Goal: Task Accomplishment & Management: Use online tool/utility

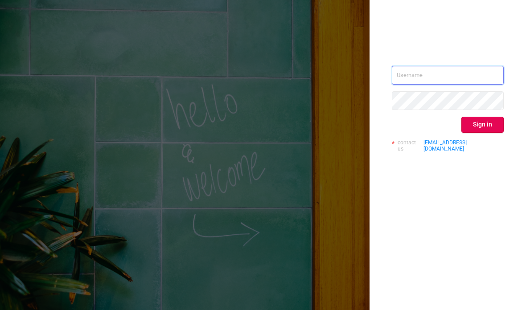
click at [427, 80] on input "text" at bounding box center [448, 75] width 112 height 19
type input "[PERSON_NAME][EMAIL_ADDRESS][DOMAIN_NAME]"
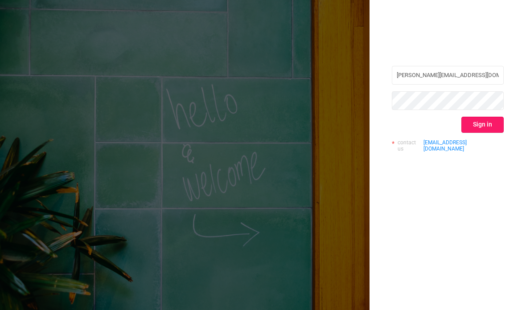
click at [479, 127] on button "Sign in" at bounding box center [482, 125] width 42 height 16
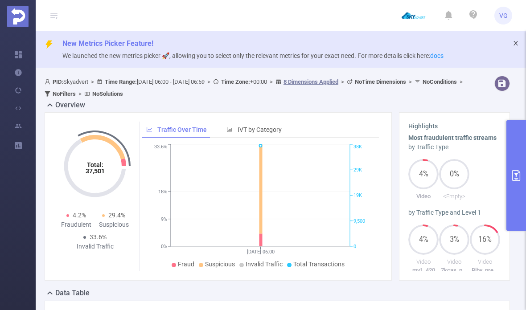
click at [516, 42] on icon "icon: close" at bounding box center [516, 43] width 6 height 6
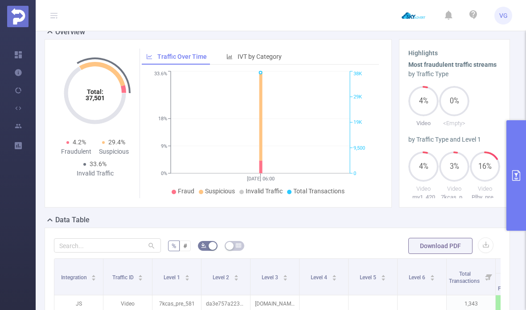
scroll to position [12, 0]
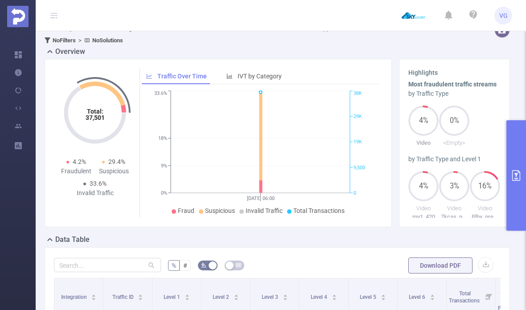
click at [517, 168] on button "primary" at bounding box center [516, 175] width 20 height 111
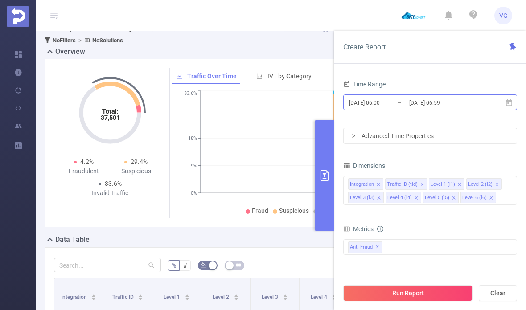
click at [431, 106] on input "[DATE] 06:59" at bounding box center [444, 103] width 72 height 12
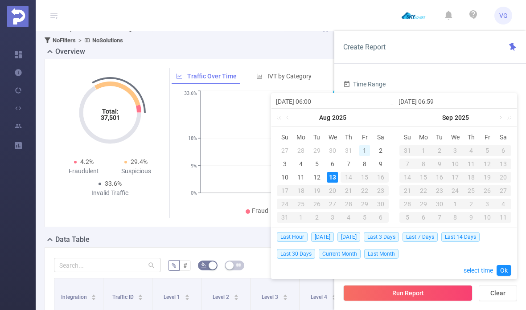
click at [366, 149] on div "1" at bounding box center [364, 150] width 11 height 11
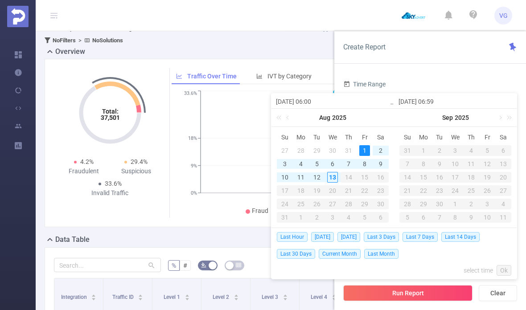
click at [330, 178] on div "13" at bounding box center [332, 177] width 11 height 11
type input "[DATE] 06:00"
click at [504, 274] on link "Ok" at bounding box center [504, 270] width 15 height 11
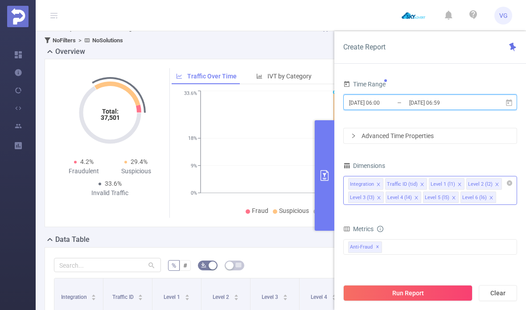
click at [495, 184] on icon "icon: close" at bounding box center [496, 184] width 3 height 3
click at [495, 187] on icon "icon: close" at bounding box center [497, 184] width 4 height 5
click at [495, 182] on icon "icon: close" at bounding box center [497, 184] width 4 height 4
click at [495, 183] on icon "icon: close" at bounding box center [496, 184] width 3 height 3
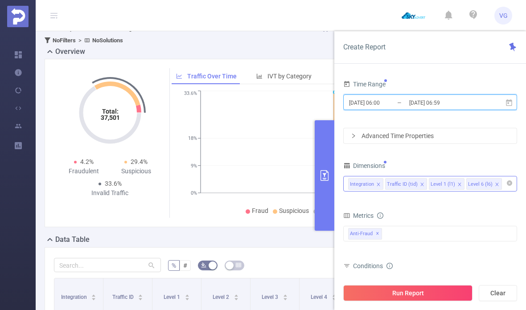
click at [495, 183] on icon "icon: close" at bounding box center [497, 184] width 4 height 4
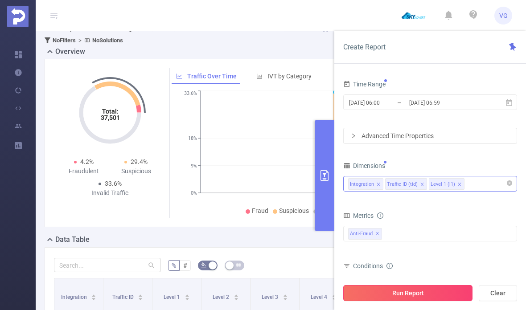
click at [448, 291] on button "Run Report" at bounding box center [407, 293] width 129 height 16
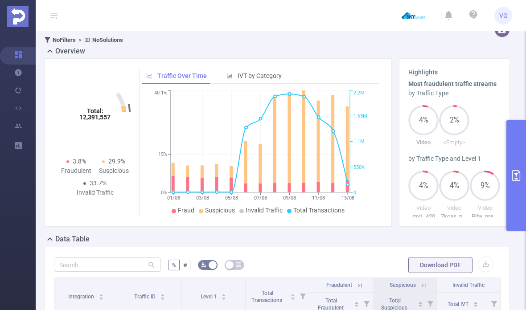
scroll to position [12, 0]
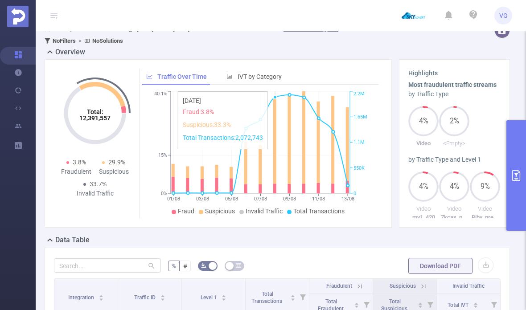
click at [274, 134] on icon at bounding box center [274, 141] width 3 height 85
click at [284, 156] on line at bounding box center [260, 156] width 179 height 0
click at [305, 155] on icon at bounding box center [303, 137] width 3 height 92
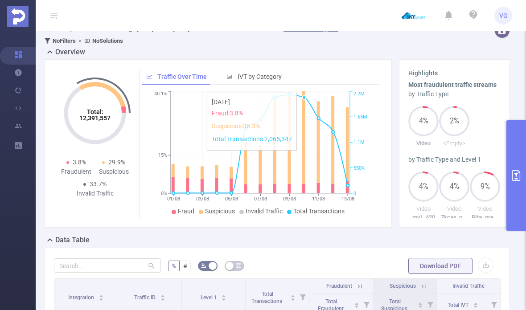
click at [268, 193] on icon "01/08 03/08 05/08 07/08 09/08 11/08 13/08 0% 15% 40.1% 0 550K 1.1M 1.65M 2.2M" at bounding box center [260, 153] width 237 height 129
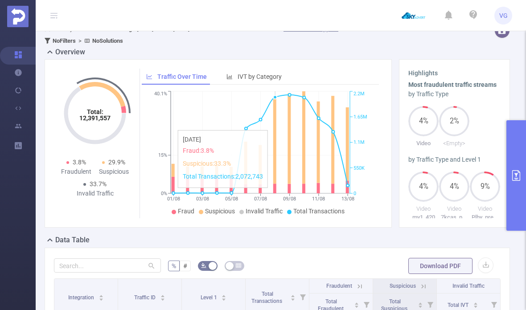
click at [189, 103] on icon "01/08 03/08 05/08 07/08 09/08 11/08 13/08 0% 15% 40.1% 0 550K 1.1M 1.65M 2.2M" at bounding box center [260, 153] width 237 height 129
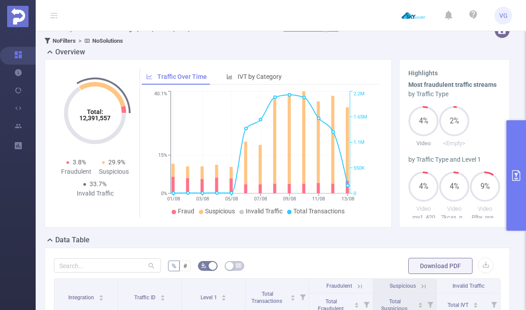
click at [268, 56] on div "Overview" at bounding box center [281, 53] width 472 height 12
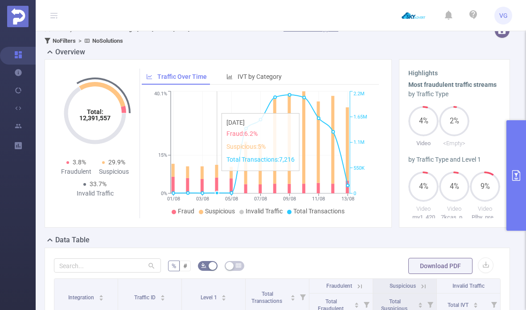
click at [221, 176] on icon "01/08 03/08 05/08 07/08 09/08 11/08 13/08 0% 15% 40.1% 0 550K 1.1M 1.65M 2.2M" at bounding box center [260, 153] width 237 height 129
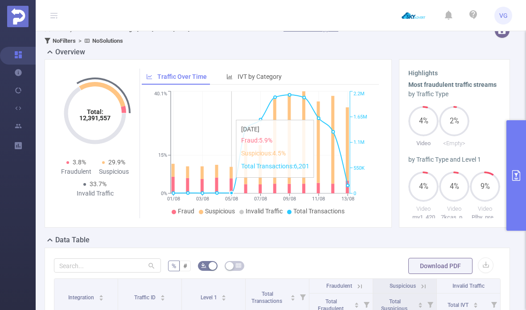
click at [229, 182] on icon "01/08 03/08 05/08 07/08 09/08 11/08 13/08 0% 15% 40.1% 0 550K 1.1M 1.65M 2.2M" at bounding box center [260, 153] width 237 height 129
click at [249, 77] on span "IVT by Category" at bounding box center [260, 76] width 44 height 7
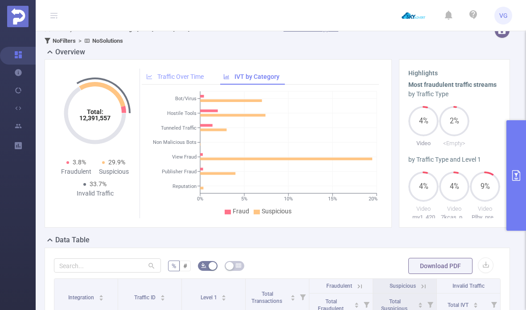
click at [178, 82] on div "Traffic Over Time" at bounding box center [175, 77] width 66 height 16
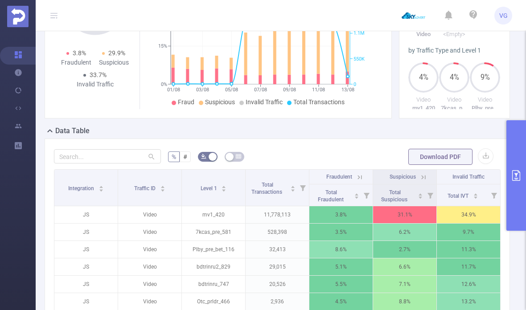
scroll to position [119, 0]
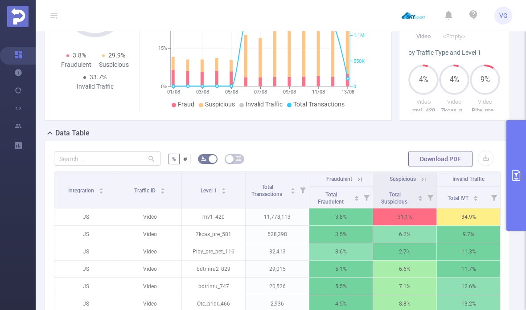
click at [514, 162] on button "primary" at bounding box center [516, 175] width 20 height 111
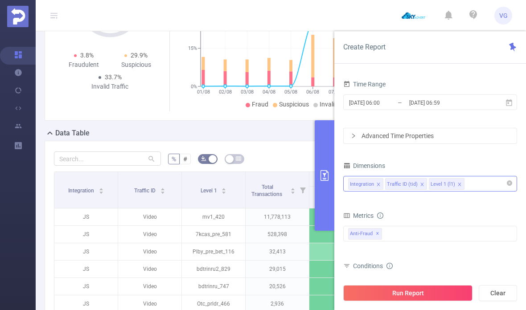
click at [476, 185] on div "Integration Traffic ID (tid) Level 1 (l1)" at bounding box center [430, 184] width 164 height 15
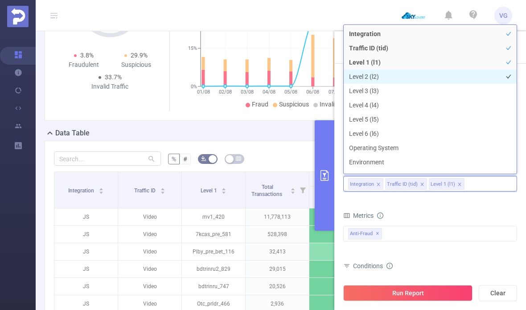
click at [373, 79] on li "Level 2 (l2)" at bounding box center [430, 77] width 173 height 14
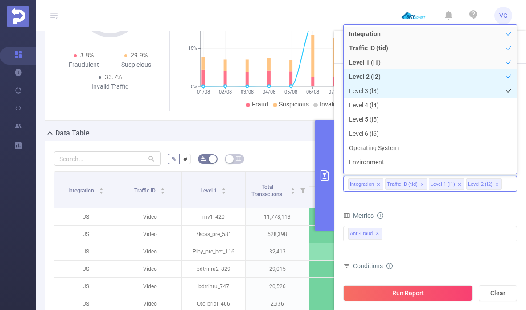
click at [377, 94] on li "Level 3 (l3)" at bounding box center [430, 91] width 173 height 14
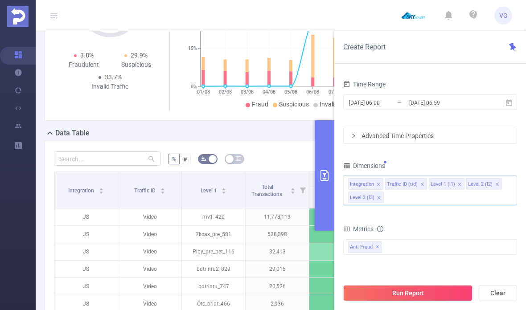
click at [277, 142] on div "% # Download PDF Integration Traffic ID Level 1 Total Transactions Fraudulent S…" at bounding box center [277, 297] width 465 height 312
click at [408, 105] on input "[DATE] 06:59" at bounding box center [444, 103] width 72 height 12
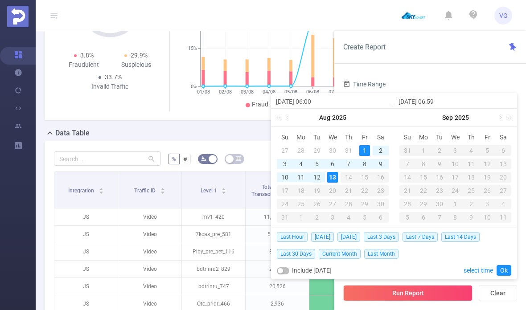
click at [318, 179] on div "12" at bounding box center [317, 177] width 11 height 11
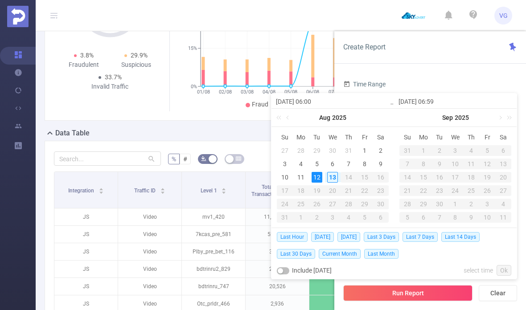
click at [318, 178] on div "12" at bounding box center [317, 177] width 11 height 11
type input "[DATE] 06:00"
type input "[DATE] 06:59"
type input "[DATE] 06:00"
type input "[DATE] 06:59"
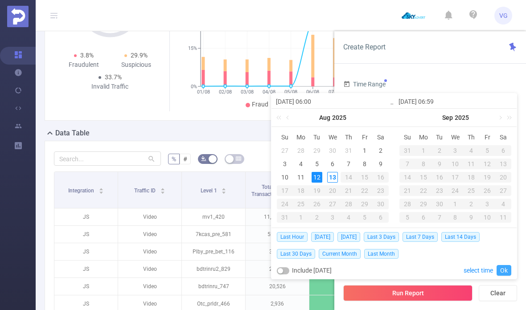
click at [505, 272] on link "Ok" at bounding box center [504, 270] width 15 height 11
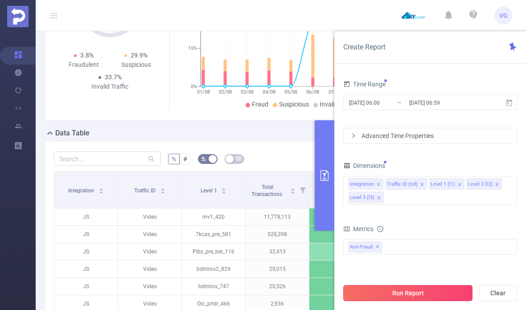
click at [427, 297] on button "Run Report" at bounding box center [407, 293] width 129 height 16
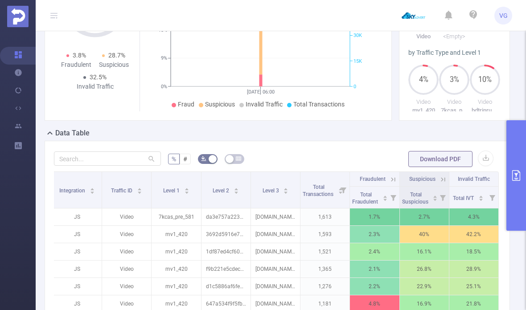
scroll to position [0, 2]
click at [324, 198] on div "Total Transactions" at bounding box center [323, 190] width 41 height 16
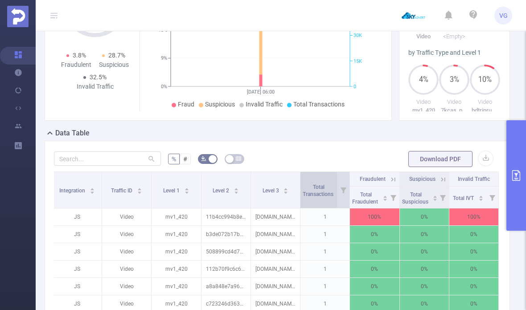
click at [325, 191] on span "Total Transactions" at bounding box center [319, 190] width 32 height 13
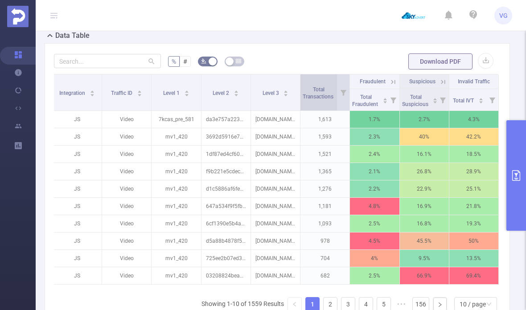
scroll to position [218, 0]
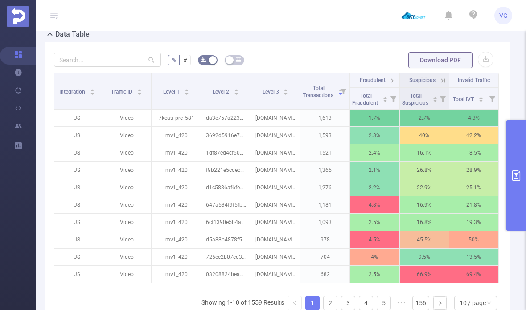
click at [521, 192] on button "primary" at bounding box center [516, 175] width 20 height 111
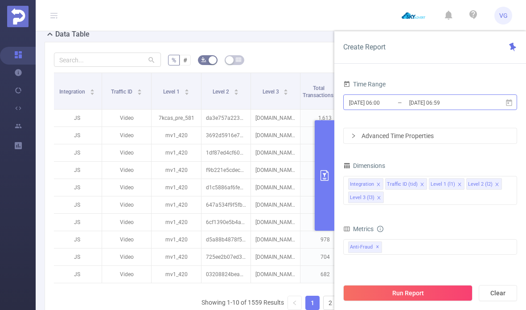
click at [454, 103] on input "[DATE] 06:59" at bounding box center [444, 103] width 72 height 12
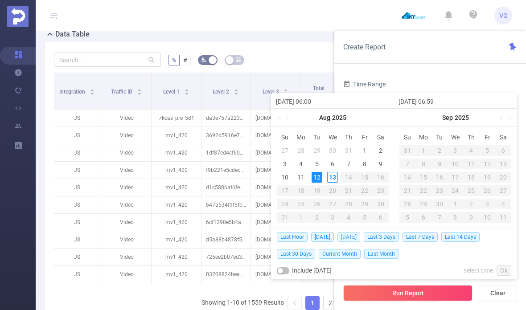
click at [353, 236] on span "[DATE]" at bounding box center [348, 237] width 23 height 10
type input "[DATE] 00:00"
type input "[DATE] 23:59"
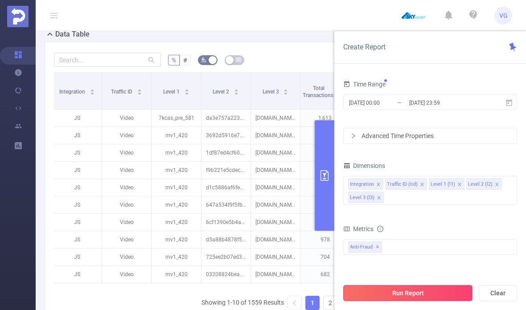
click at [398, 296] on button "Run Report" at bounding box center [407, 293] width 129 height 16
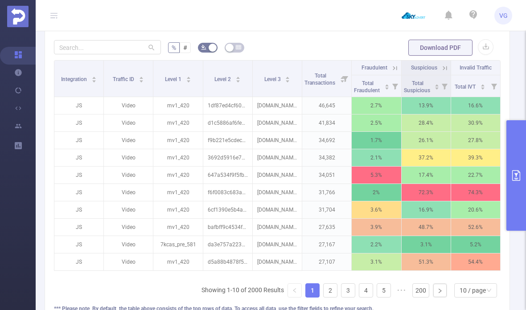
scroll to position [231, 0]
click at [335, 292] on link "2" at bounding box center [330, 289] width 13 height 13
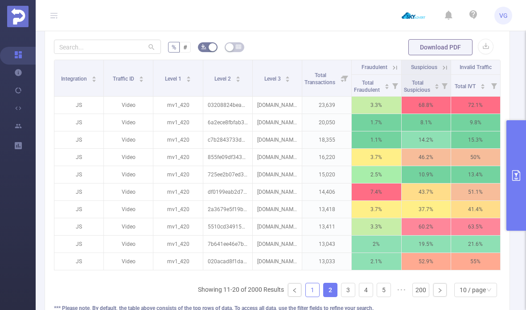
click at [316, 292] on link "1" at bounding box center [312, 289] width 13 height 13
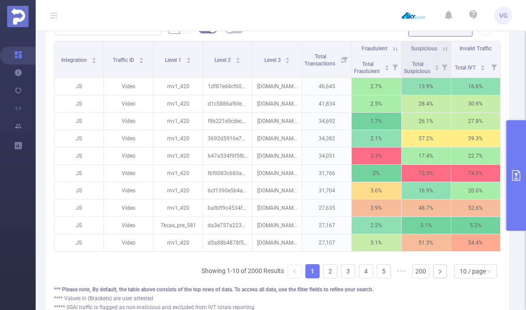
scroll to position [252, 0]
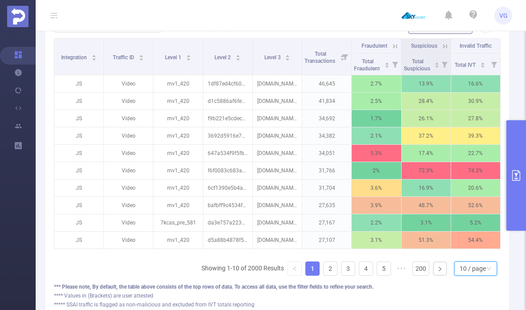
click at [480, 270] on div "10 / page" at bounding box center [473, 268] width 26 height 13
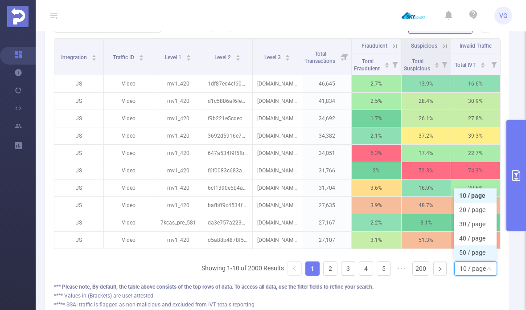
click at [480, 254] on li "50 / page" at bounding box center [475, 253] width 43 height 14
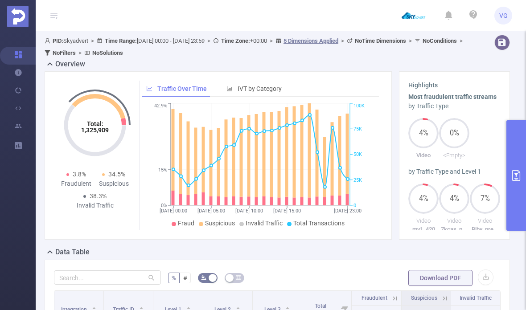
scroll to position [0, 0]
click at [512, 174] on icon "primary" at bounding box center [516, 175] width 8 height 11
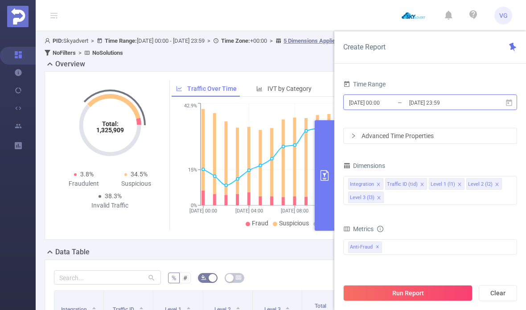
click at [432, 104] on input "[DATE] 23:59" at bounding box center [444, 103] width 72 height 12
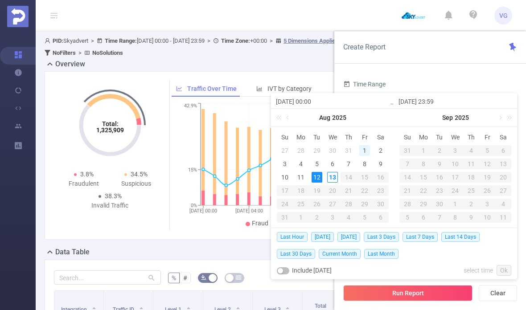
click at [366, 148] on div "1" at bounding box center [364, 150] width 11 height 11
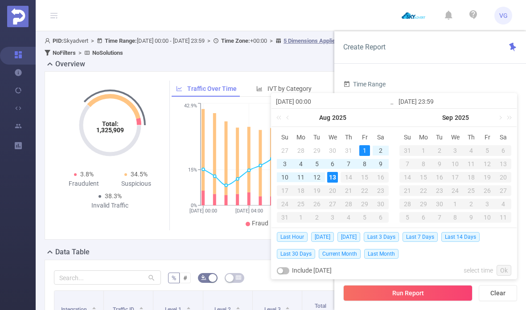
click at [333, 177] on div "13" at bounding box center [332, 177] width 11 height 11
type input "[DATE] 00:00"
type input "[DATE] 23:59"
type input "[DATE] 00:00"
type input "[DATE] 23:59"
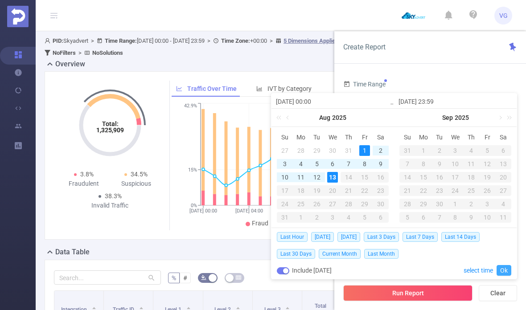
click at [505, 274] on link "Ok" at bounding box center [504, 270] width 15 height 11
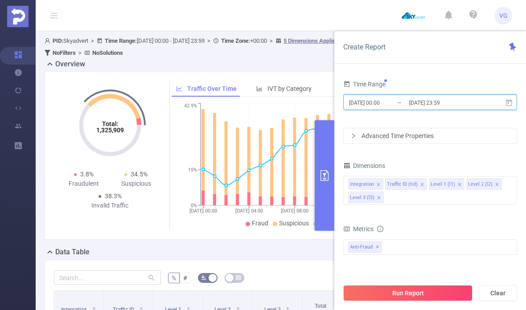
scroll to position [6, 0]
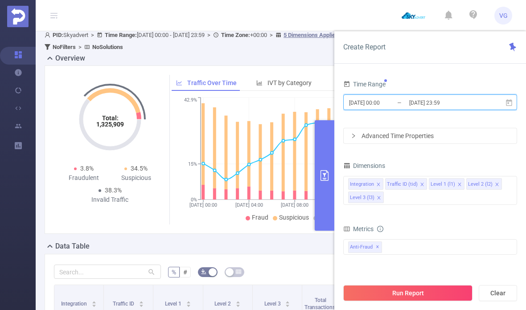
click at [458, 188] on span at bounding box center [459, 185] width 4 height 10
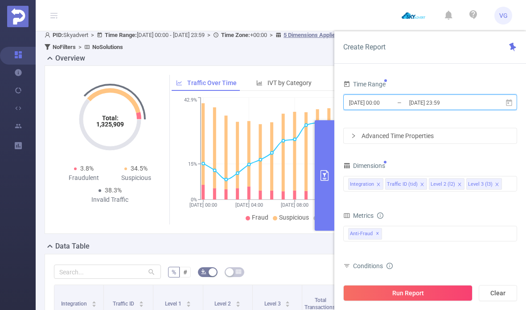
click at [457, 186] on icon "icon: close" at bounding box center [459, 184] width 4 height 4
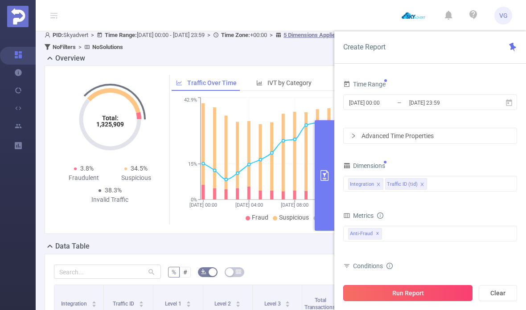
click at [434, 293] on button "Run Report" at bounding box center [407, 293] width 129 height 16
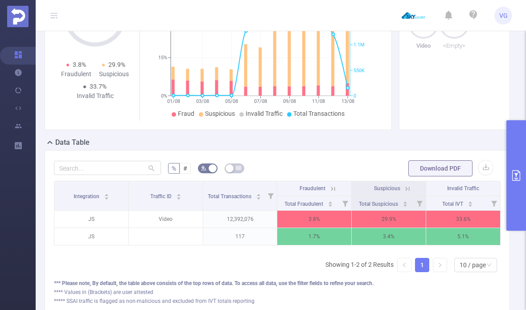
scroll to position [109, 0]
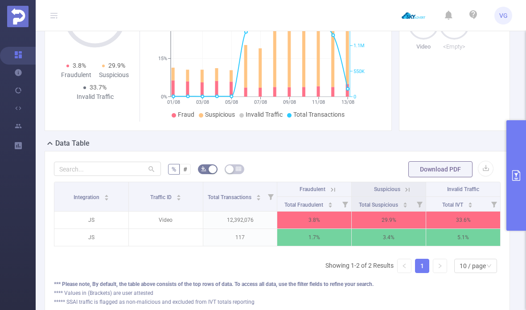
click at [333, 193] on icon at bounding box center [333, 190] width 8 height 8
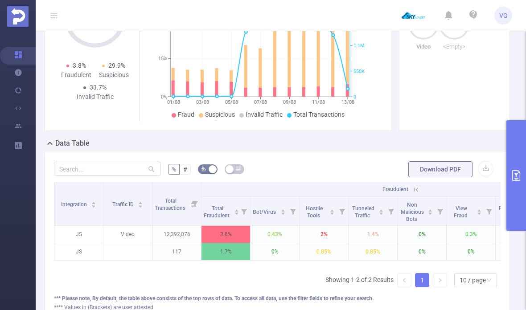
click at [417, 192] on icon at bounding box center [416, 190] width 8 height 8
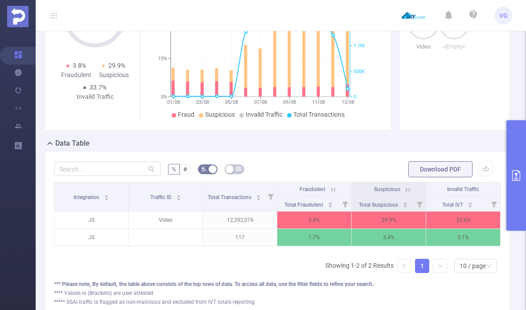
click at [410, 187] on icon at bounding box center [407, 190] width 8 height 8
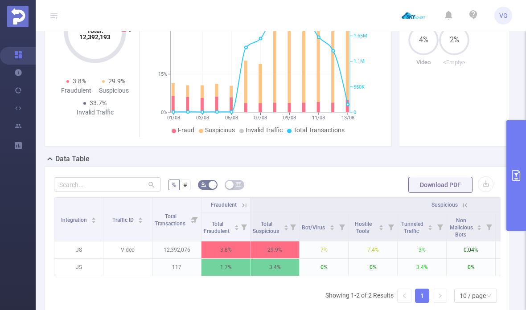
scroll to position [91, 0]
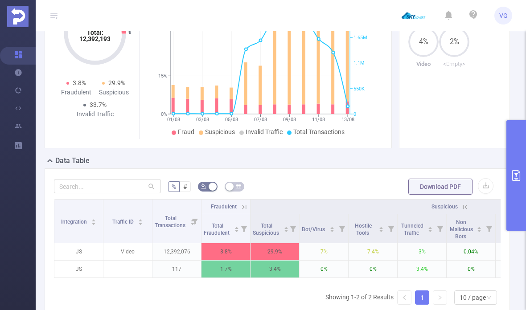
click at [508, 171] on button "primary" at bounding box center [516, 175] width 20 height 111
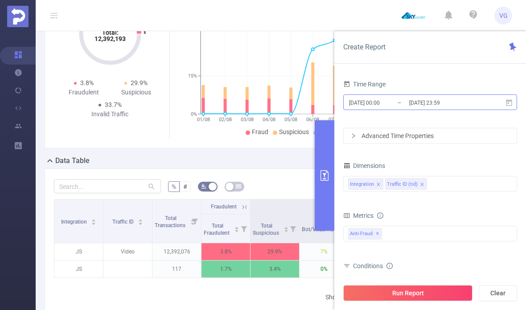
click at [392, 105] on input "[DATE] 00:00" at bounding box center [384, 103] width 72 height 12
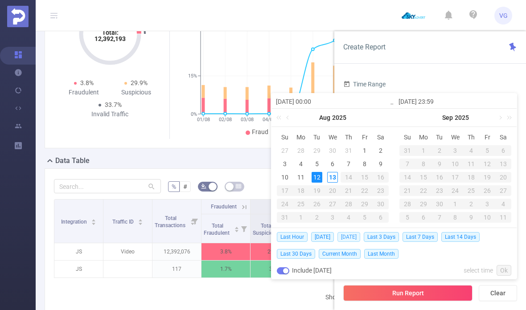
click at [352, 236] on span "[DATE]" at bounding box center [348, 237] width 23 height 10
type input "[DATE] 00:00"
type input "[DATE] 23:59"
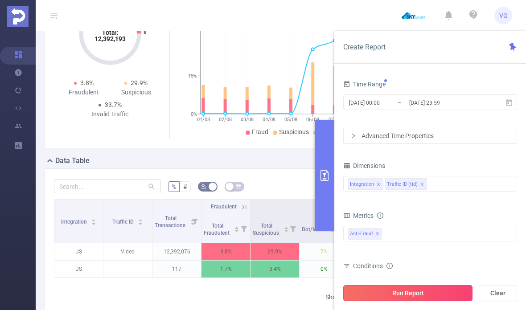
click at [388, 296] on button "Run Report" at bounding box center [407, 293] width 129 height 16
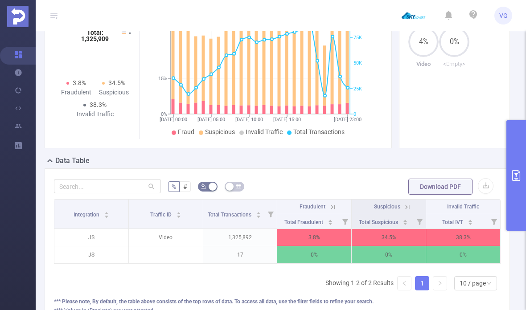
click at [411, 211] on icon at bounding box center [407, 207] width 8 height 8
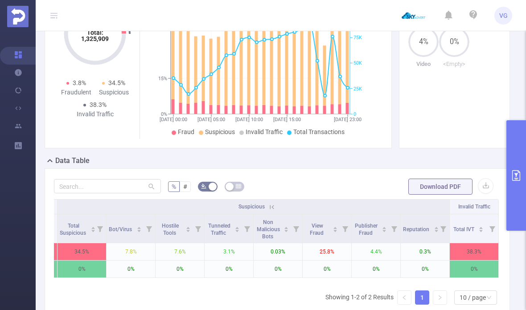
scroll to position [0, 193]
click at [449, 186] on button "Download PDF" at bounding box center [440, 187] width 64 height 16
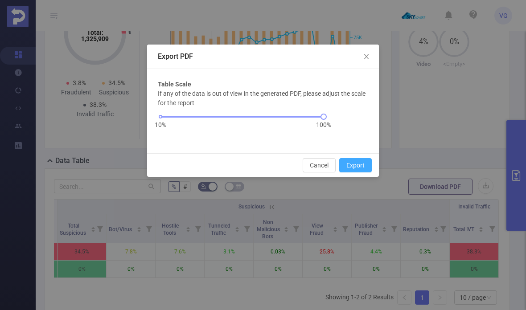
click at [359, 168] on button "Export" at bounding box center [355, 165] width 33 height 14
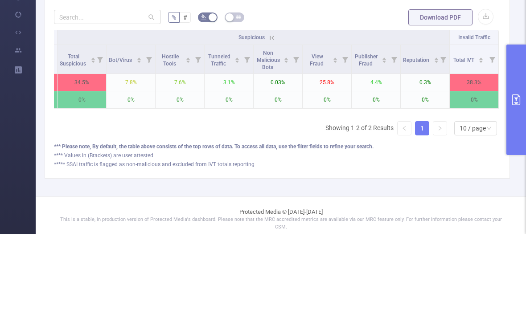
scroll to position [185, 0]
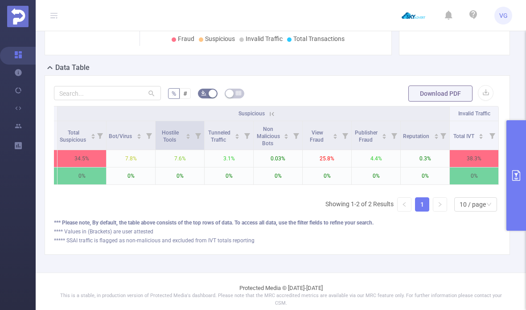
click at [194, 141] on icon at bounding box center [198, 135] width 12 height 29
click at [370, 222] on div "*** Please note, By default, the table above consists of the top rows of data. …" at bounding box center [277, 223] width 447 height 8
click at [173, 140] on span "Hostile Tools" at bounding box center [170, 136] width 17 height 13
